Goal: Contribute content: Contribute content

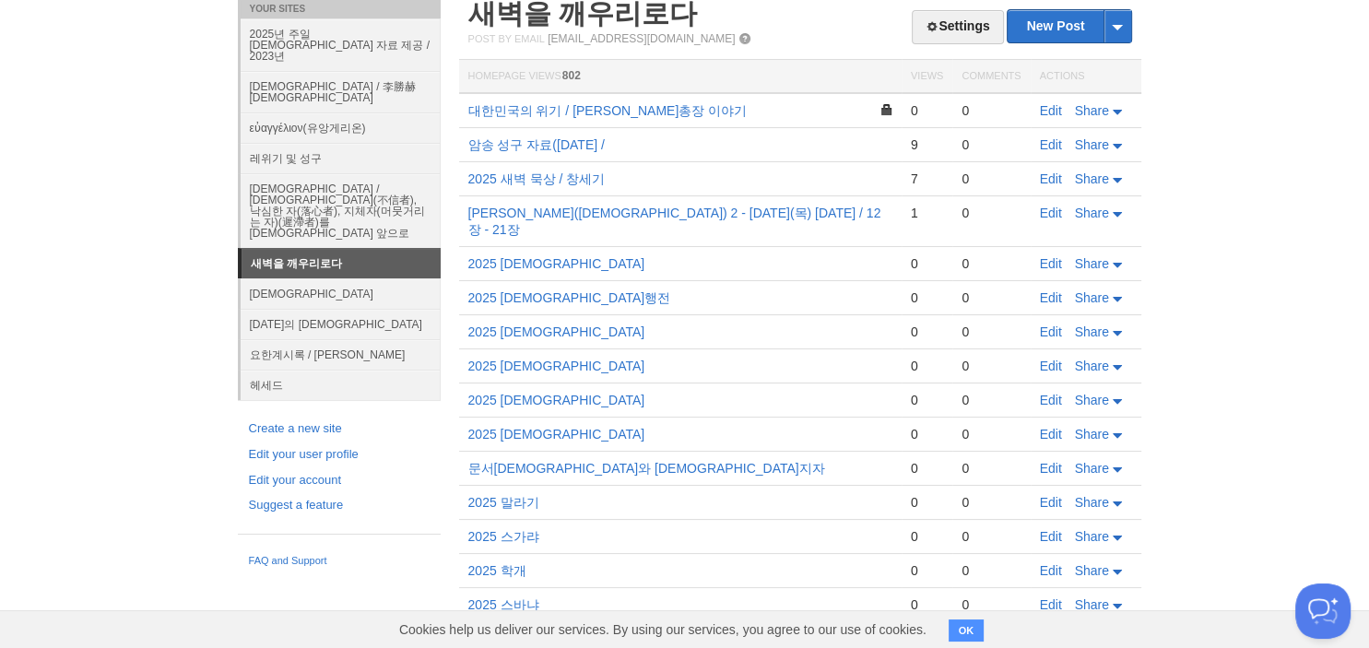
click at [400, 249] on link "새벽을 깨우리로다" at bounding box center [340, 263] width 199 height 29
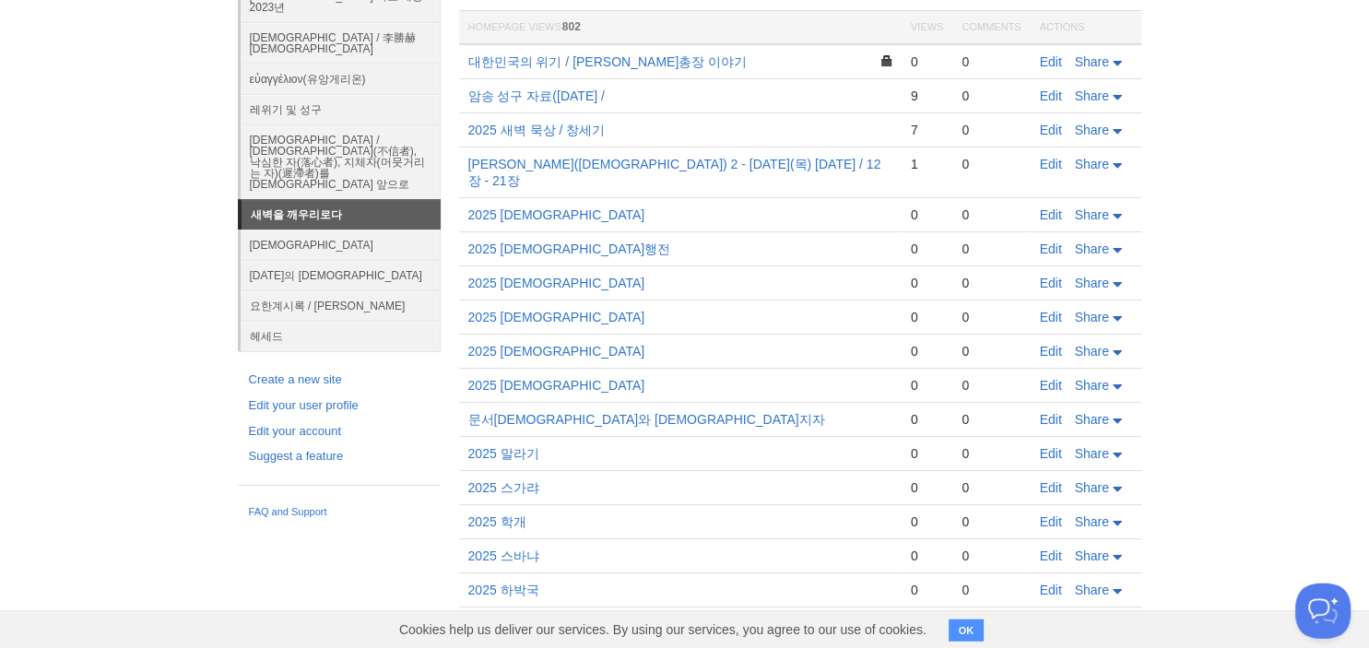
scroll to position [196, 0]
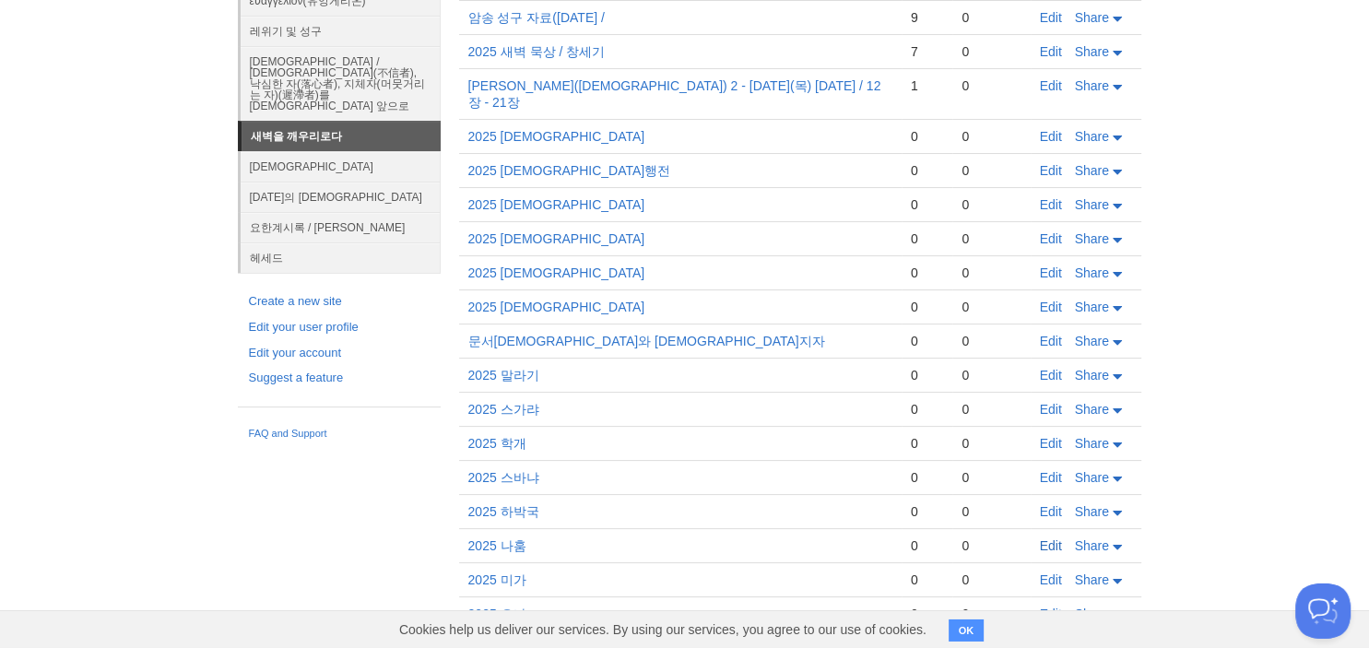
click at [1051, 538] on link "Edit" at bounding box center [1051, 545] width 22 height 15
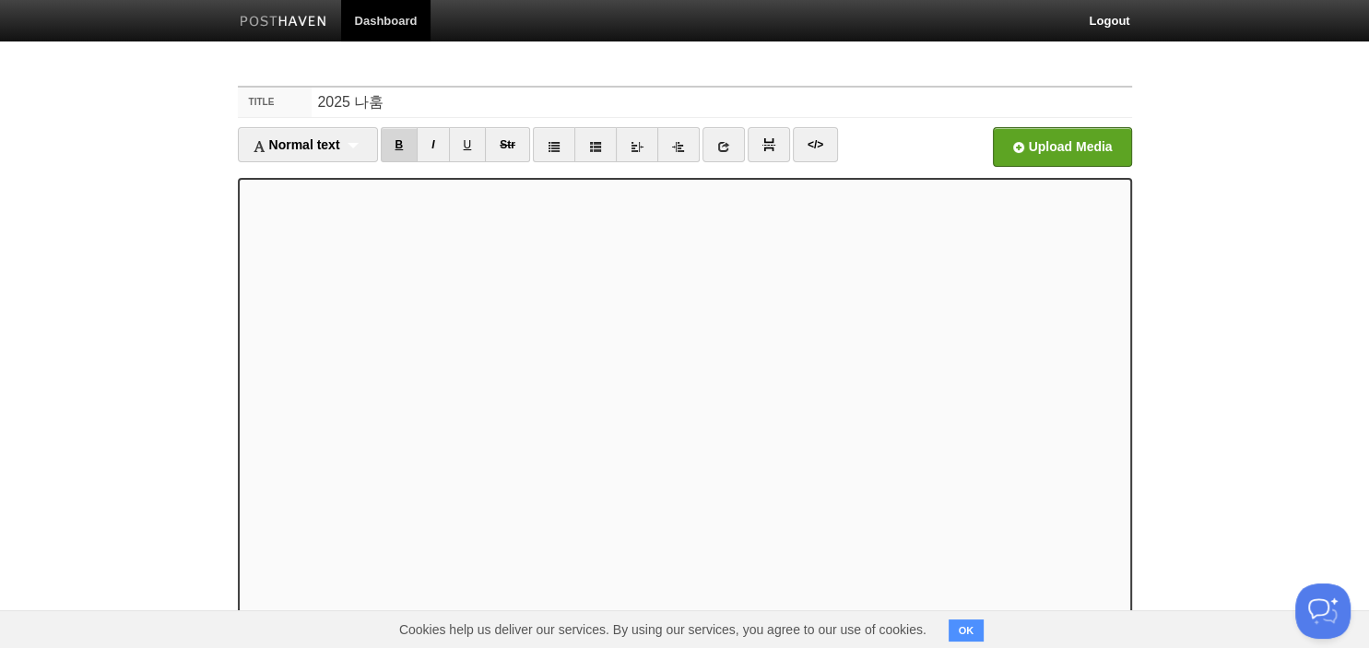
click at [397, 147] on link "B" at bounding box center [400, 144] width 38 height 35
click at [404, 134] on link "B" at bounding box center [400, 144] width 38 height 35
click at [407, 153] on link "B" at bounding box center [400, 144] width 38 height 35
click at [406, 150] on link "B" at bounding box center [400, 144] width 38 height 35
click at [407, 149] on link "B" at bounding box center [400, 144] width 38 height 35
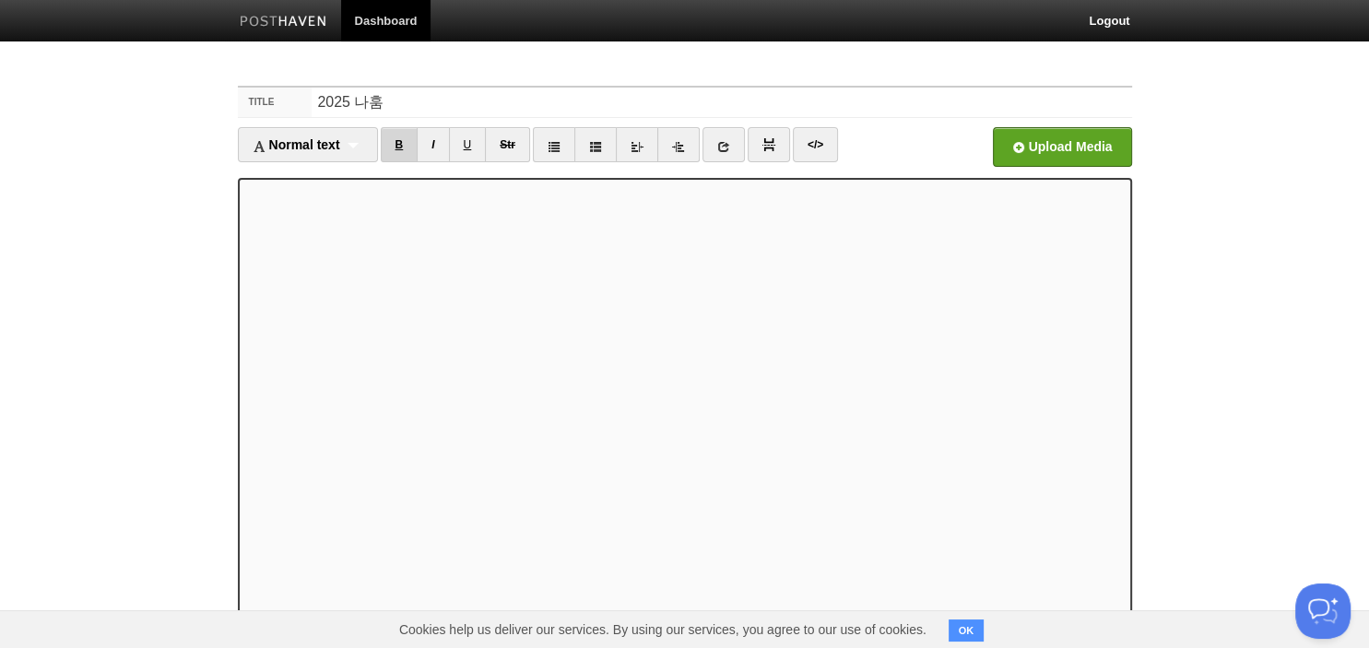
click at [408, 149] on link "B" at bounding box center [400, 144] width 38 height 35
click at [410, 140] on link "B" at bounding box center [400, 144] width 38 height 35
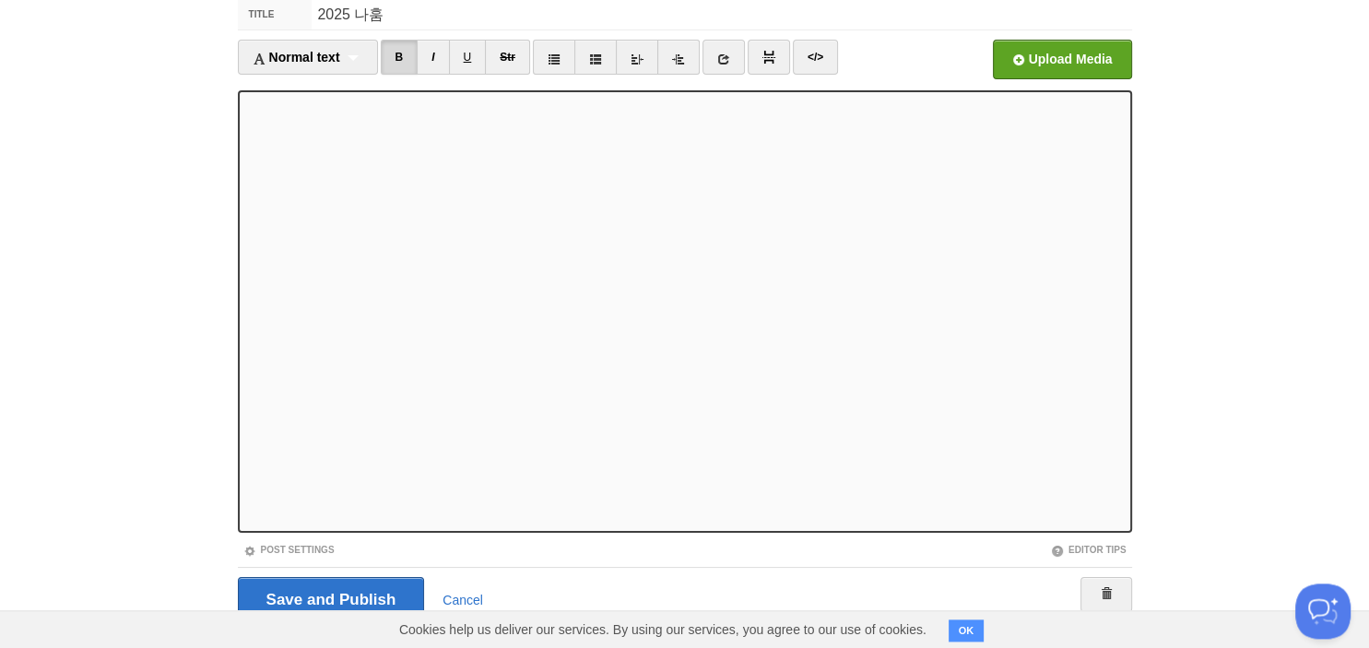
scroll to position [126, 0]
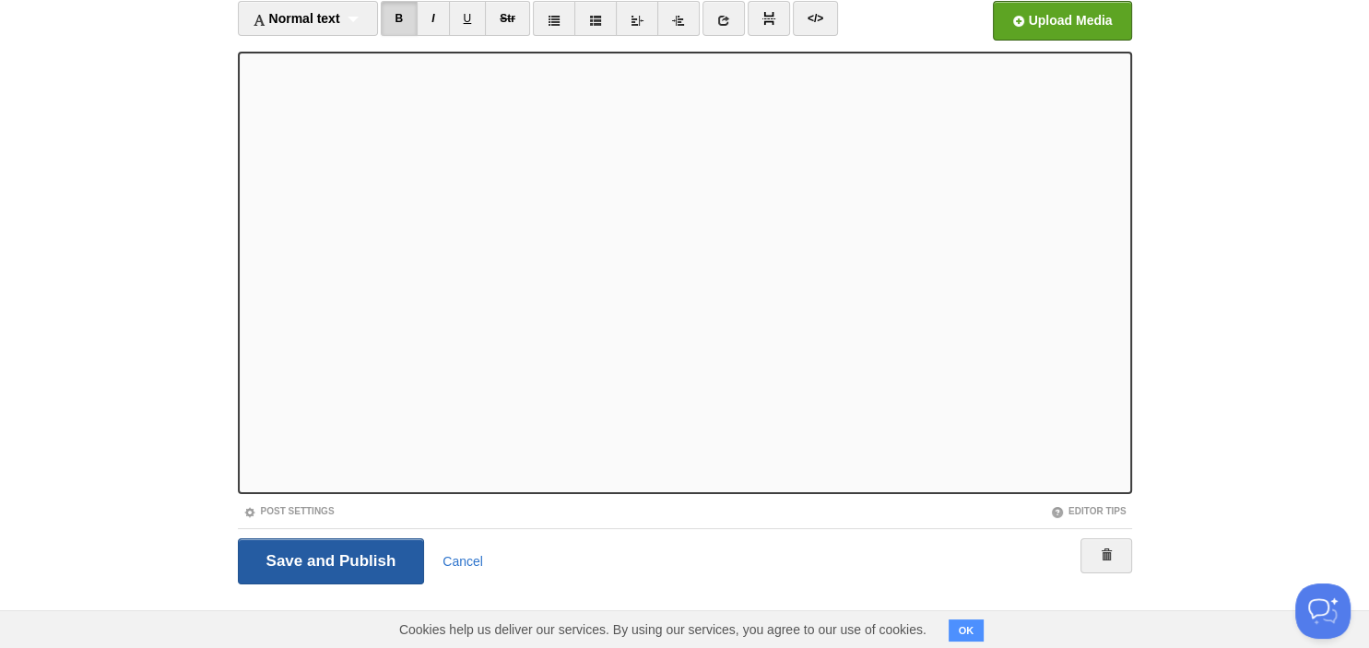
click at [326, 555] on input "Save and Publish" at bounding box center [331, 561] width 187 height 46
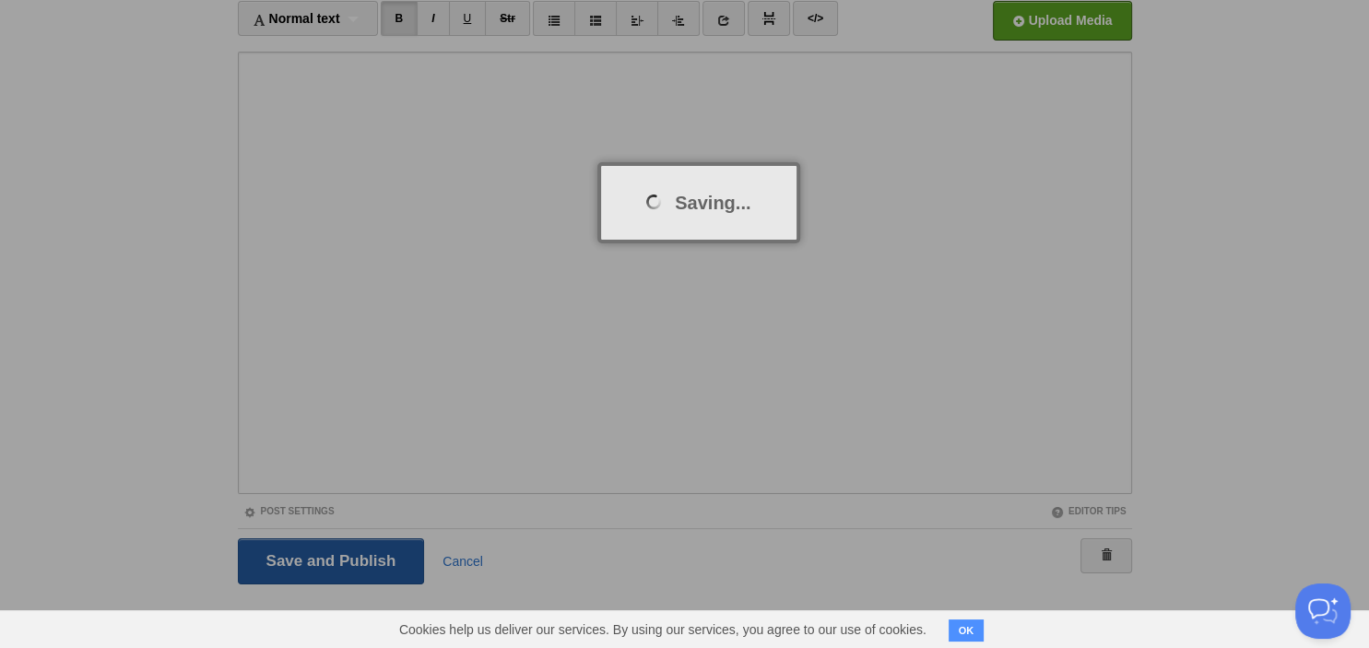
scroll to position [69, 0]
